Goal: Task Accomplishment & Management: Use online tool/utility

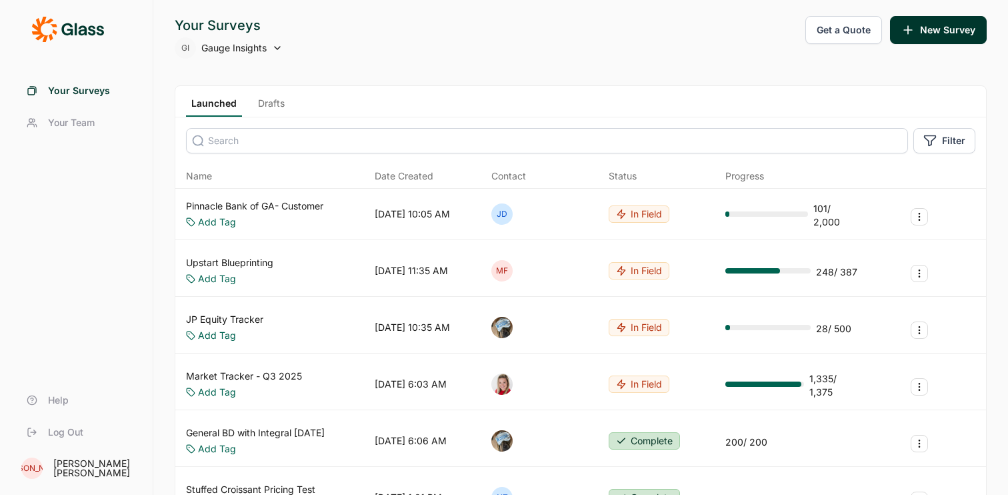
click at [265, 105] on link "Drafts" at bounding box center [271, 107] width 37 height 20
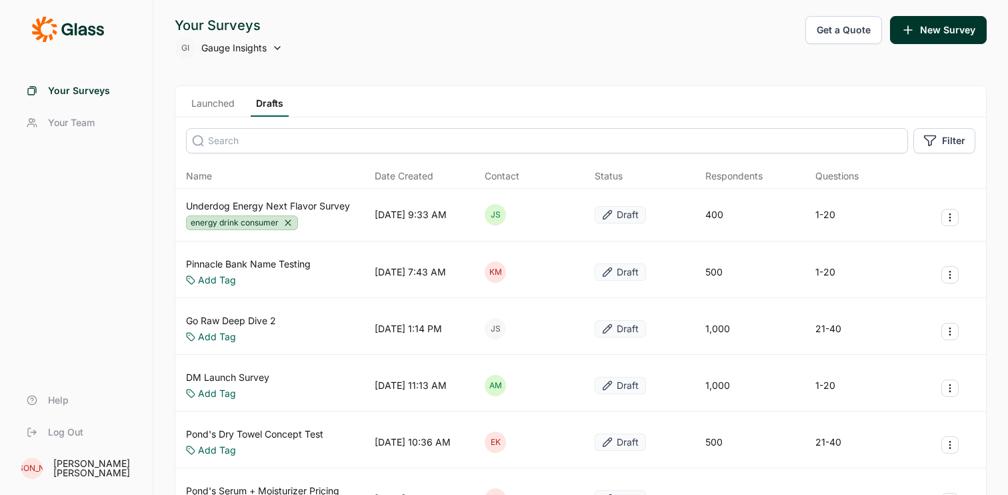
click at [331, 203] on link "Underdog Energy Next Flavor Survey" at bounding box center [268, 205] width 164 height 13
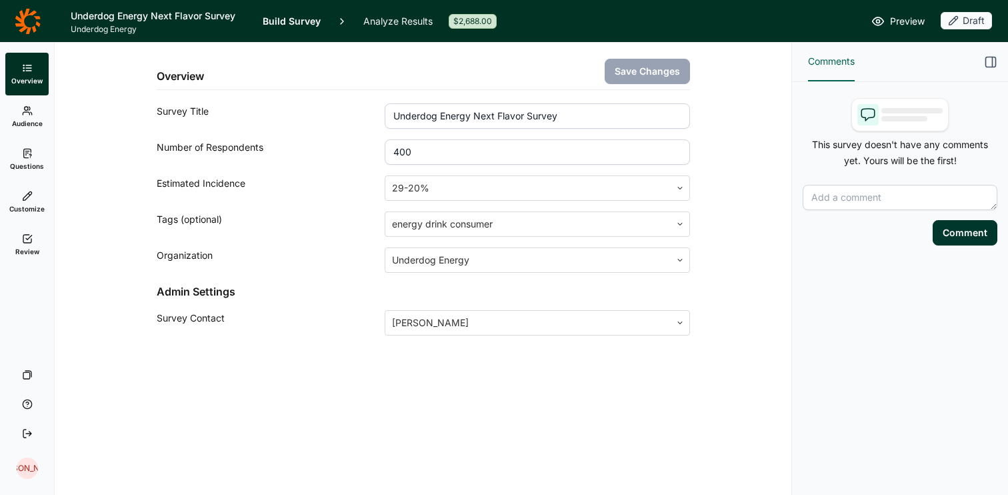
click at [20, 119] on span "Audience" at bounding box center [27, 123] width 31 height 9
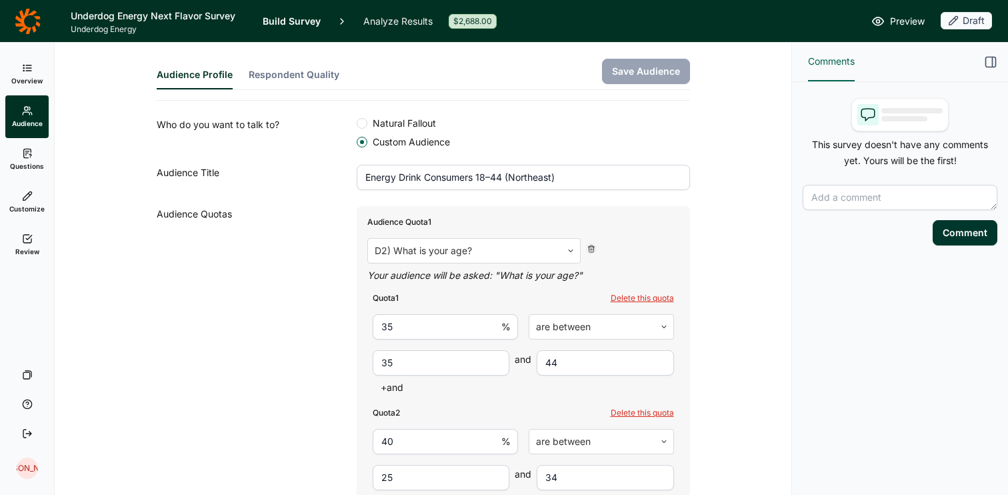
scroll to position [267, 0]
click at [27, 158] on icon at bounding box center [27, 153] width 11 height 11
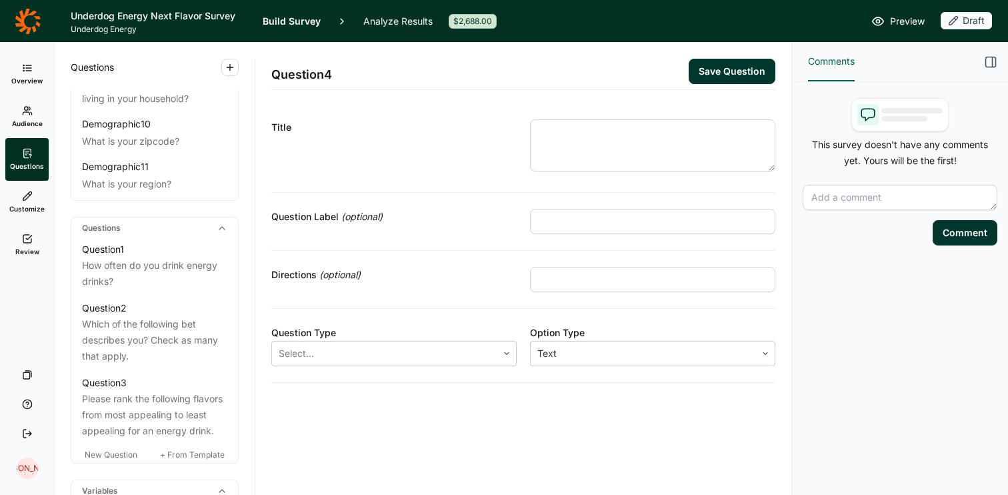
scroll to position [601, 0]
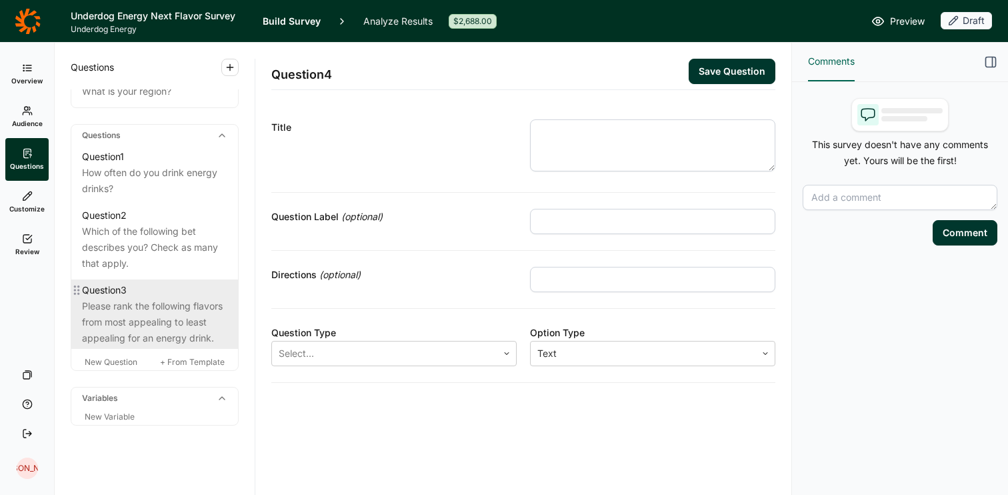
click at [151, 298] on div "Please rank the following flavors from most appealing to least appealing for an…" at bounding box center [154, 322] width 145 height 48
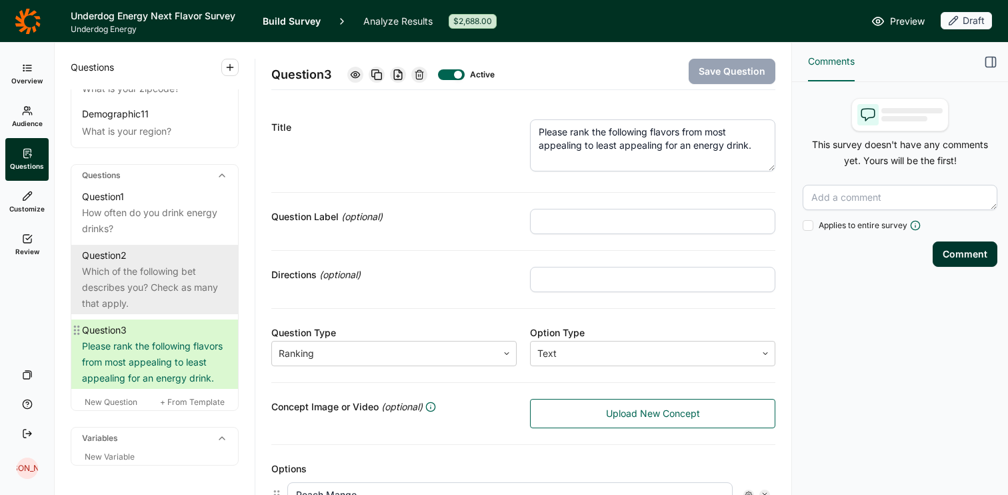
scroll to position [538, 0]
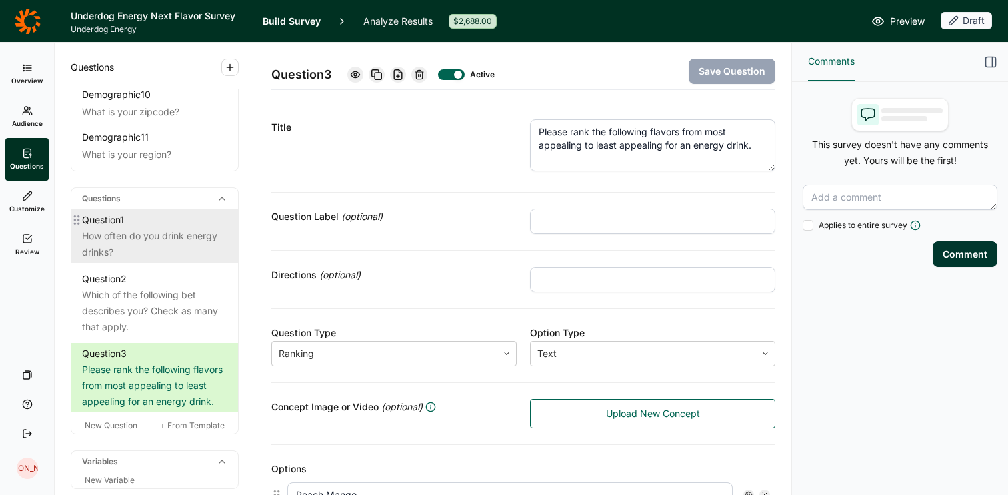
click at [159, 228] on div "How often do you drink energy drinks?" at bounding box center [154, 244] width 145 height 32
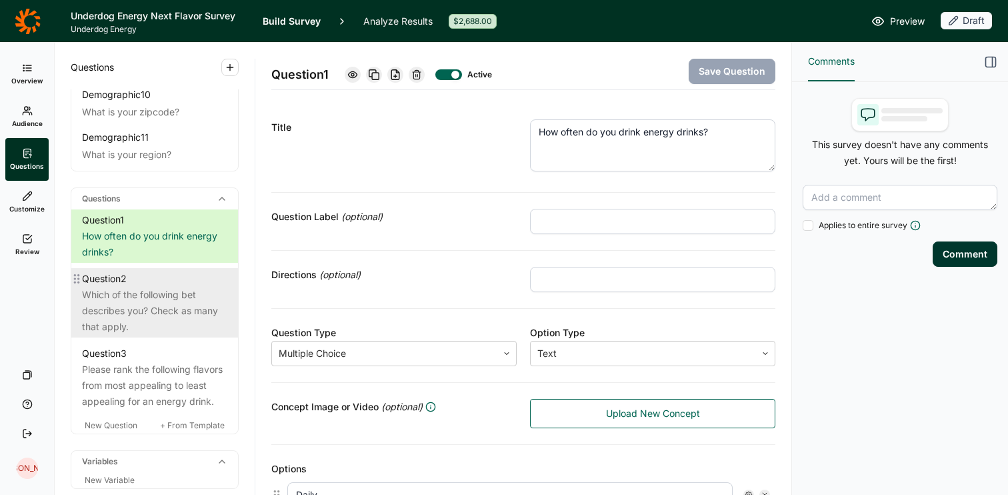
click at [161, 287] on div "Which of the following bet describes you? Check as many that apply." at bounding box center [154, 311] width 145 height 48
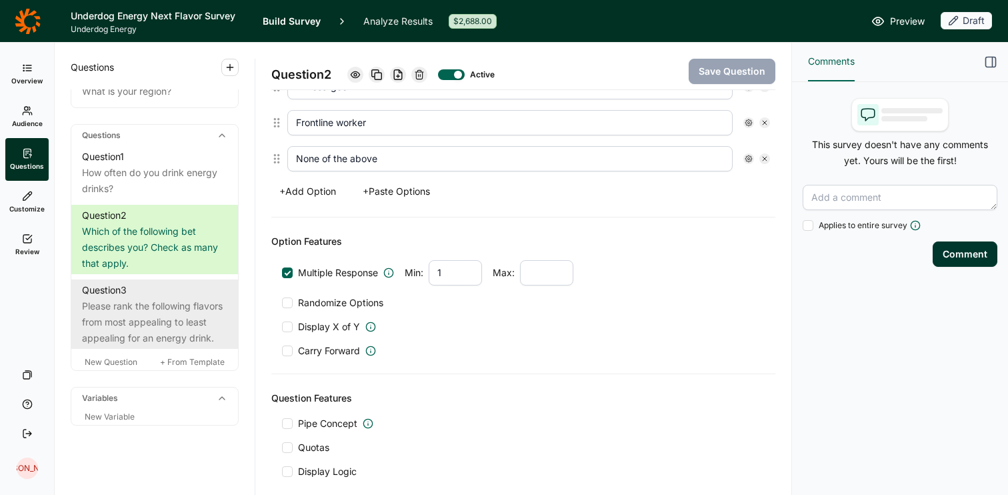
scroll to position [527, 0]
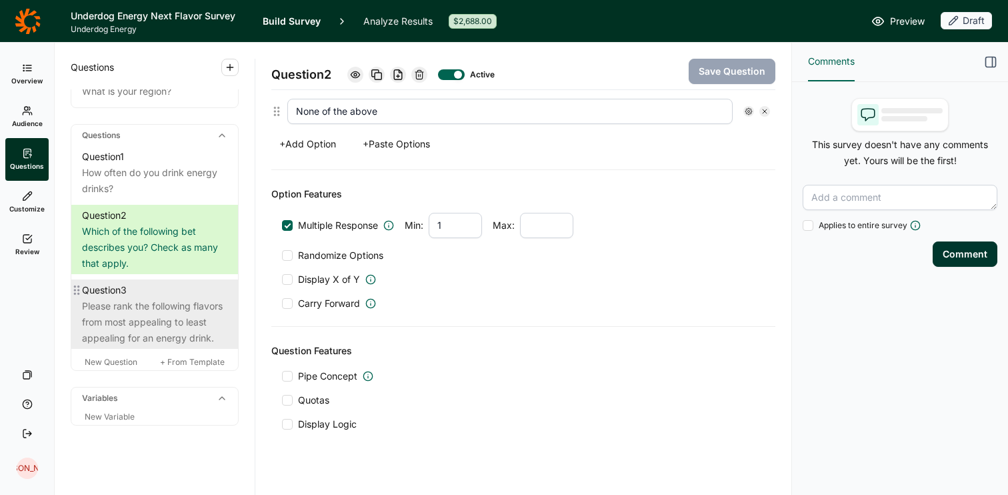
click at [159, 298] on div "Please rank the following flavors from most appealing to least appealing for an…" at bounding box center [154, 322] width 145 height 48
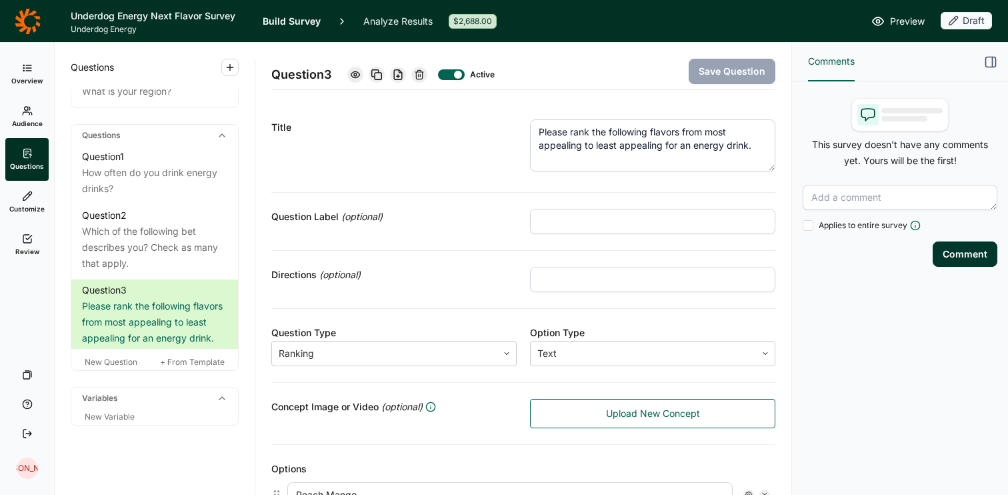
click at [24, 15] on icon at bounding box center [27, 20] width 25 height 25
